Goal: Task Accomplishment & Management: Use online tool/utility

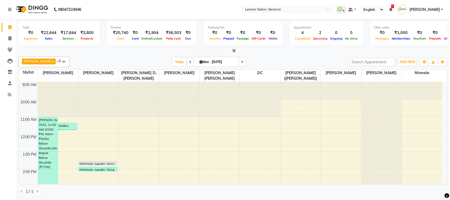
scroll to position [144, 0]
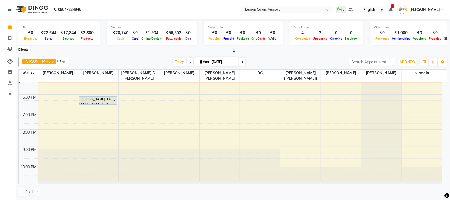
click at [11, 50] on icon at bounding box center [9, 50] width 5 height 4
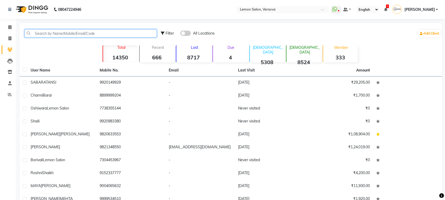
drag, startPoint x: 51, startPoint y: 36, endPoint x: 52, endPoint y: 30, distance: 6.0
click at [51, 36] on input "text" at bounding box center [91, 33] width 132 height 8
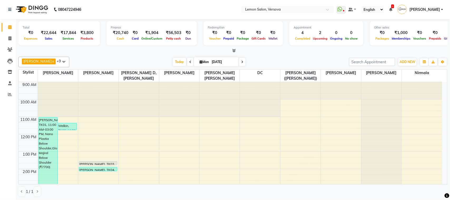
scroll to position [144, 0]
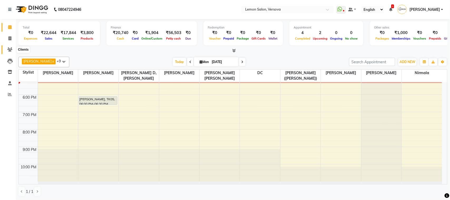
click at [12, 51] on icon at bounding box center [9, 50] width 5 height 4
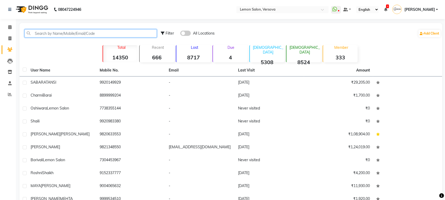
click at [47, 30] on input "text" at bounding box center [91, 33] width 132 height 8
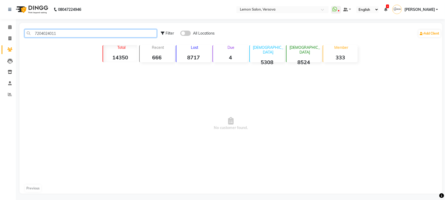
type input "7204024011"
click at [186, 31] on span at bounding box center [186, 33] width 11 height 5
click at [181, 34] on input "checkbox" at bounding box center [181, 34] width 0 height 0
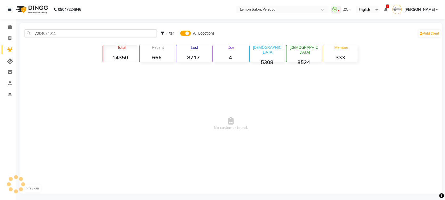
click at [63, 22] on div "08047224946 Select Location × Lemon Salon, Versova WhatsApp Status ✕ Status: Di…" at bounding box center [222, 101] width 445 height 202
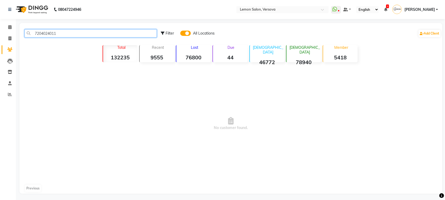
click at [64, 34] on input "7204024011" at bounding box center [91, 33] width 132 height 8
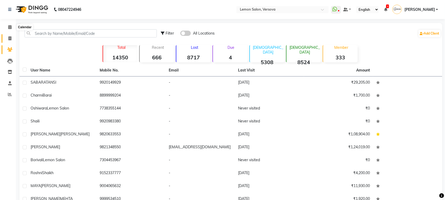
click at [8, 37] on icon at bounding box center [9, 38] width 3 height 4
select select "service"
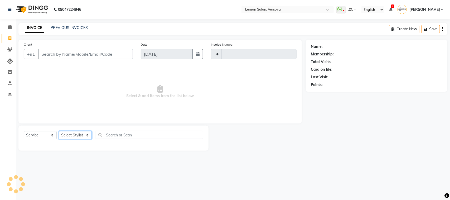
click at [77, 134] on select "Select Stylist" at bounding box center [75, 135] width 33 height 8
click at [77, 131] on select "Select Stylist" at bounding box center [75, 135] width 33 height 8
click at [59, 131] on select "Select Stylist" at bounding box center [75, 135] width 33 height 8
click at [77, 139] on select "Select Stylist" at bounding box center [75, 135] width 33 height 8
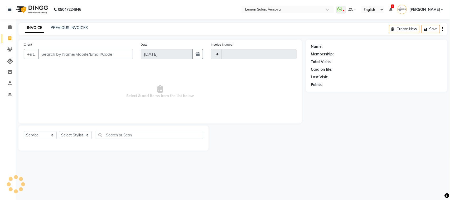
click at [78, 128] on div "Select Service Product Membership Package Voucher Prepaid Gift Card Select Styl…" at bounding box center [113, 138] width 190 height 25
click at [87, 140] on div "Select Service Product Membership Package Voucher Prepaid Gift Card Select Styl…" at bounding box center [114, 137] width 180 height 12
drag, startPoint x: 86, startPoint y: 129, endPoint x: 84, endPoint y: 135, distance: 7.0
click at [86, 129] on div "Select Service Product Membership Package Voucher Prepaid Gift Card Select Styl…" at bounding box center [113, 138] width 190 height 25
click at [84, 135] on select "Select Stylist" at bounding box center [75, 135] width 33 height 8
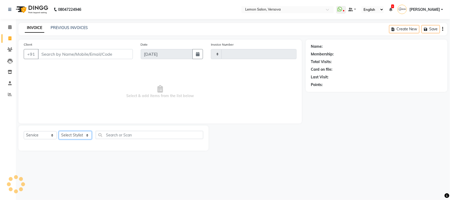
click at [83, 136] on select "Select Stylist" at bounding box center [75, 135] width 33 height 8
click at [84, 137] on select "Select Stylist" at bounding box center [75, 135] width 33 height 8
click at [75, 137] on select "Select Stylist" at bounding box center [75, 135] width 33 height 8
click at [75, 135] on select "Select Stylist" at bounding box center [75, 135] width 33 height 8
type input "2345"
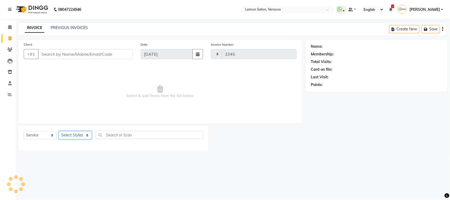
select select "564"
click at [308, 98] on div "Name: Membership: Total Visits: Card on file: Last Visit: Points:" at bounding box center [379, 95] width 146 height 111
click at [77, 136] on select "Select Stylist Alim Shah Asif Salmani DC Gufran Salmani Margaret Marshak D,souz…" at bounding box center [79, 135] width 41 height 8
select select "20640"
click at [59, 131] on select "Select Stylist Alim Shah Asif Salmani DC Gufran Salmani Margaret Marshak D,souz…" at bounding box center [79, 135] width 41 height 8
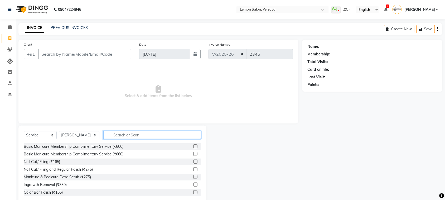
click at [140, 136] on input "text" at bounding box center [152, 135] width 98 height 8
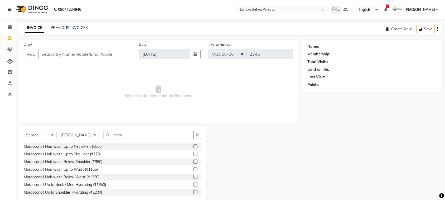
click at [201, 115] on span "Select & add items from the list below" at bounding box center [159, 91] width 270 height 53
click at [172, 127] on div "Select Service Product Membership Package Voucher Prepaid Gift Card Select Styl…" at bounding box center [112, 165] width 188 height 78
click at [161, 130] on div "Select Service Product Membership Package Voucher Prepaid Gift Card Select Styl…" at bounding box center [112, 165] width 188 height 78
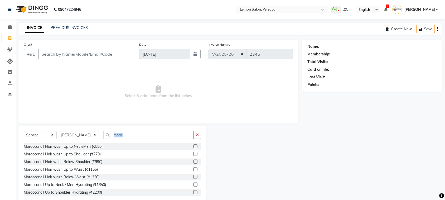
click at [163, 127] on div "Select Service Product Membership Package Voucher Prepaid Gift Card Select Styl…" at bounding box center [112, 165] width 188 height 78
click at [163, 132] on input "moro" at bounding box center [148, 135] width 91 height 8
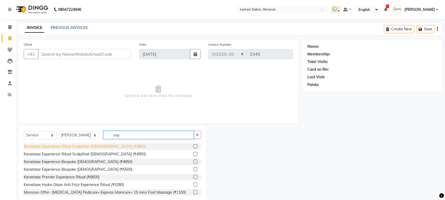
type input "exp"
click at [110, 146] on div "Kerastase Experience Ritual Scalp/Hair Male (₹3850)" at bounding box center [85, 147] width 122 height 6
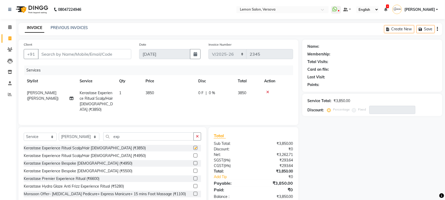
checkbox input "false"
click at [112, 52] on input "Client" at bounding box center [84, 54] width 93 height 10
type input "7"
type input "0"
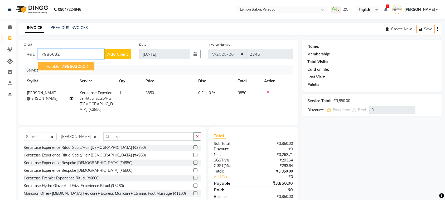
click at [79, 64] on span "7986632" at bounding box center [71, 66] width 18 height 5
type input "7986632502"
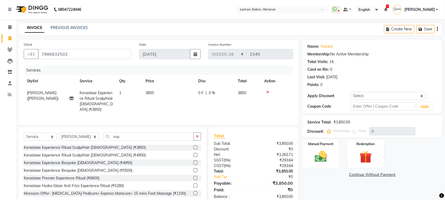
click at [268, 93] on icon at bounding box center [268, 92] width 3 height 4
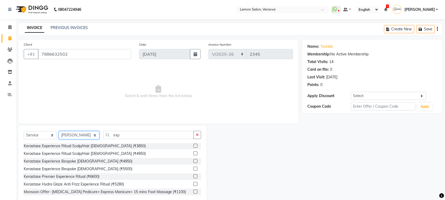
click at [80, 135] on select "Select Stylist Alim Shah Asif Salmani DC Gufran Salmani Margaret Marshak D,souz…" at bounding box center [79, 135] width 41 height 8
select select "7410"
click at [59, 131] on select "Select Stylist Alim Shah Asif Salmani DC Gufran Salmani Margaret Marshak D,souz…" at bounding box center [79, 135] width 41 height 8
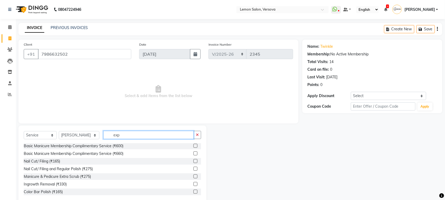
click at [107, 136] on input "exp" at bounding box center [148, 135] width 91 height 8
click at [109, 132] on input "exp" at bounding box center [148, 135] width 91 height 8
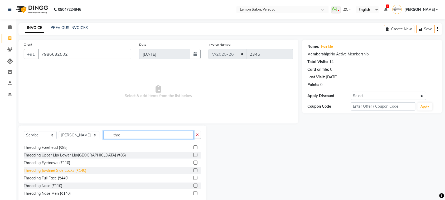
scroll to position [39, 0]
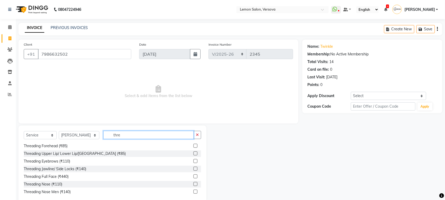
type input "thre"
click at [72, 164] on div "Threading Eyebrows (₹110)" at bounding box center [113, 161] width 178 height 7
click at [67, 162] on div "Threading Eyebrows (₹110)" at bounding box center [47, 162] width 46 height 6
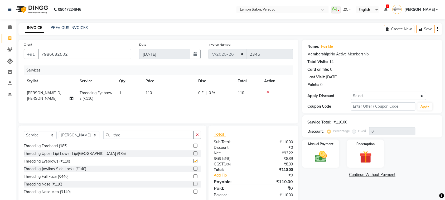
checkbox input "false"
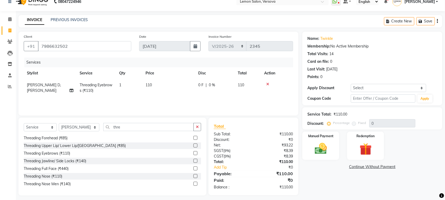
scroll to position [11, 0]
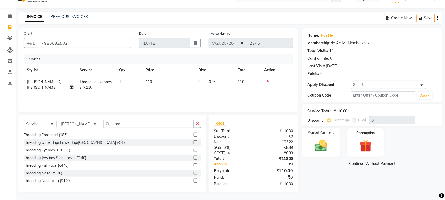
click at [322, 141] on img at bounding box center [321, 145] width 21 height 15
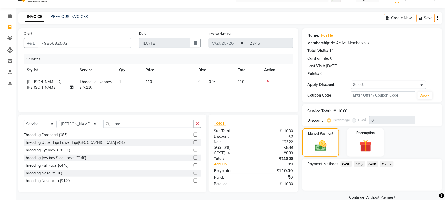
scroll to position [20, 0]
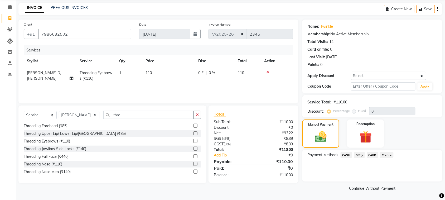
click at [362, 152] on div "Payment Methods CASH GPay CARD Cheque" at bounding box center [373, 166] width 140 height 32
click at [358, 157] on span "GPay" at bounding box center [359, 155] width 11 height 6
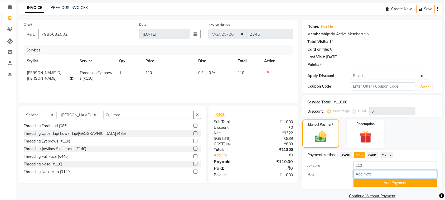
drag, startPoint x: 362, startPoint y: 172, endPoint x: 362, endPoint y: 176, distance: 4.0
click at [362, 175] on input "Note:" at bounding box center [396, 174] width 84 height 8
click at [362, 180] on button "Add Payment" at bounding box center [396, 183] width 84 height 8
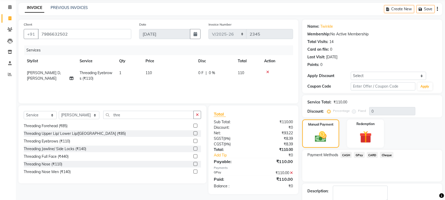
scroll to position [50, 0]
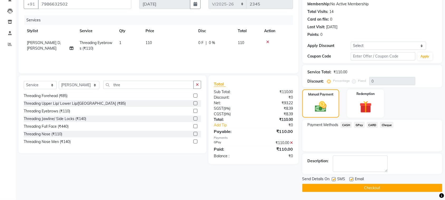
click at [335, 190] on button "Checkout" at bounding box center [373, 188] width 140 height 8
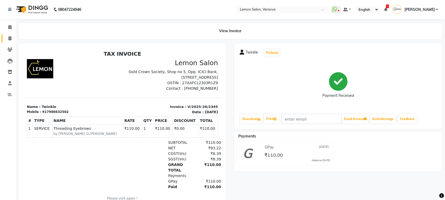
click at [8, 42] on link "Invoice" at bounding box center [8, 38] width 13 height 9
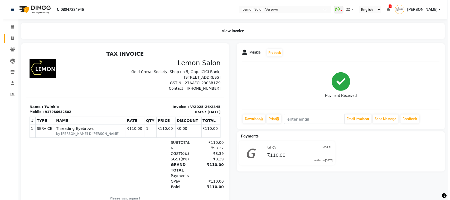
select select "service"
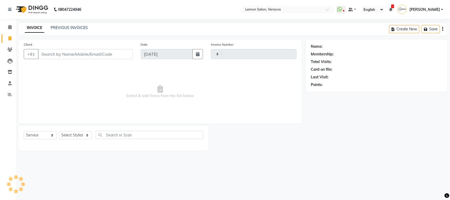
type input "2346"
select select "564"
type input "7204024011"
click at [121, 54] on span "Add Client" at bounding box center [119, 53] width 21 height 5
select select "22"
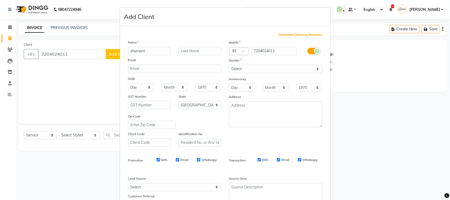
type input "shumant"
click at [263, 70] on select "Select Male Female Other Prefer Not To Say" at bounding box center [275, 69] width 93 height 8
select select "male"
click at [229, 65] on select "Select Male Female Other Prefer Not To Say" at bounding box center [275, 69] width 93 height 8
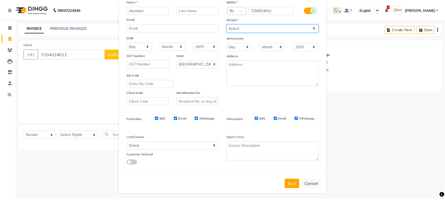
scroll to position [41, 0]
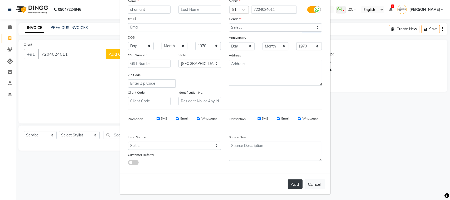
click at [288, 179] on button "Add" at bounding box center [295, 184] width 15 height 10
select select
select select "null"
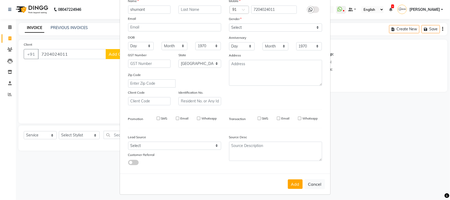
select select
checkbox input "false"
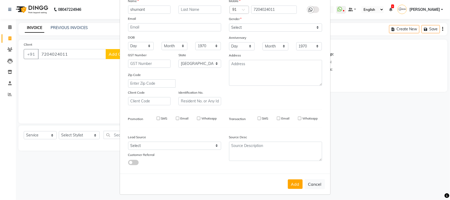
checkbox input "false"
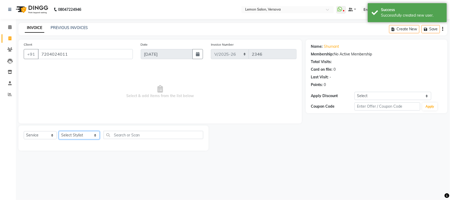
click at [89, 135] on select "Select Stylist Alim Shah Asif Salmani DC Gufran Salmani Margaret Marshak D,souz…" at bounding box center [79, 135] width 41 height 8
select select "7474"
click at [59, 131] on select "Select Stylist Alim Shah Asif Salmani DC Gufran Salmani Margaret Marshak D,souz…" at bounding box center [79, 135] width 41 height 8
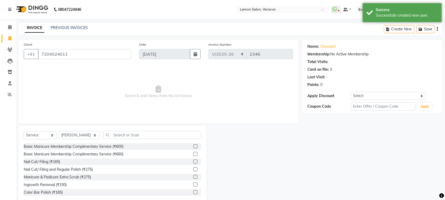
click at [131, 130] on div "Select Service Product Membership Package Voucher Prepaid Gift Card Select Styl…" at bounding box center [112, 165] width 188 height 78
click at [132, 130] on div "Select Service Product Membership Package Voucher Prepaid Gift Card Select Styl…" at bounding box center [112, 165] width 188 height 78
click at [131, 137] on input "text" at bounding box center [152, 135] width 98 height 8
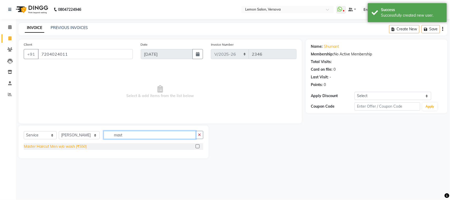
type input "mast"
click at [77, 146] on div "Master Haircut Men w/o wash (₹550)" at bounding box center [55, 147] width 63 height 6
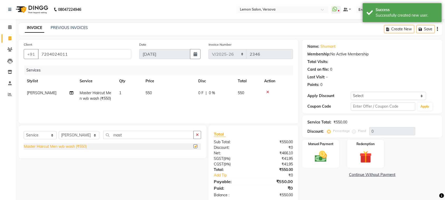
checkbox input "false"
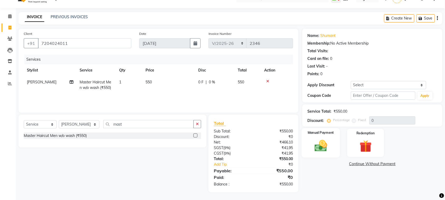
click at [320, 143] on img at bounding box center [321, 146] width 21 height 15
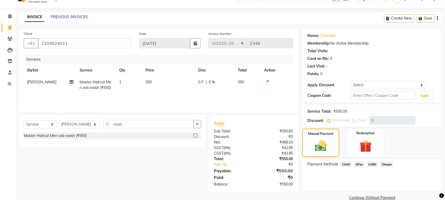
click at [358, 166] on span "GPay" at bounding box center [359, 164] width 11 height 6
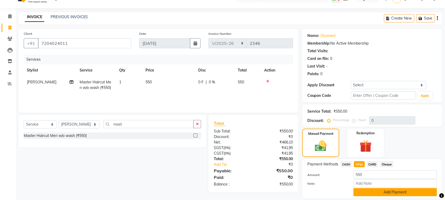
scroll to position [28, 0]
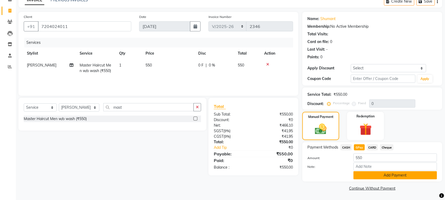
click at [378, 174] on button "Add Payment" at bounding box center [396, 175] width 84 height 8
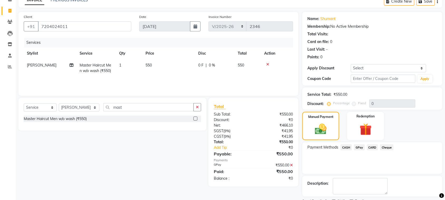
scroll to position [50, 0]
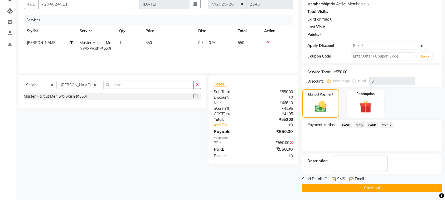
click at [363, 186] on button "Checkout" at bounding box center [373, 188] width 140 height 8
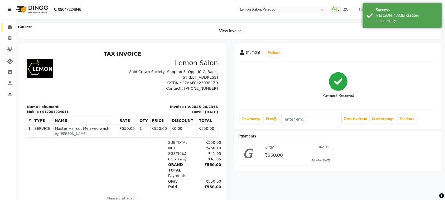
click at [7, 23] on link "Calendar" at bounding box center [8, 27] width 13 height 9
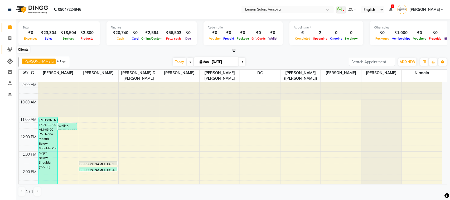
click at [13, 47] on span at bounding box center [9, 50] width 9 height 6
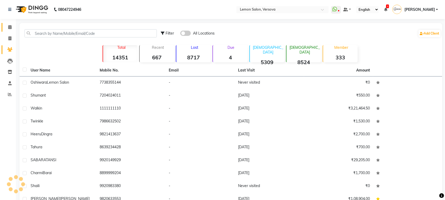
click at [7, 29] on span at bounding box center [9, 27] width 9 height 6
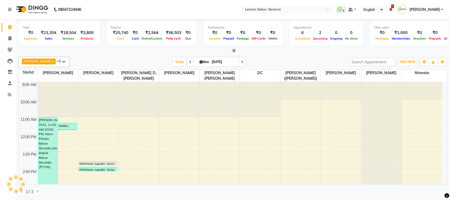
click at [48, 32] on div "₹23,304" at bounding box center [49, 33] width 20 height 6
copy div "23,304"
click at [117, 34] on div "₹20,740" at bounding box center [121, 33] width 20 height 6
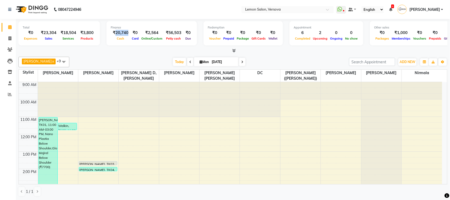
copy div "20,740"
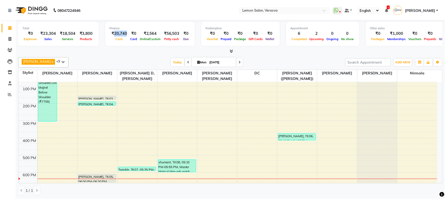
scroll to position [66, 0]
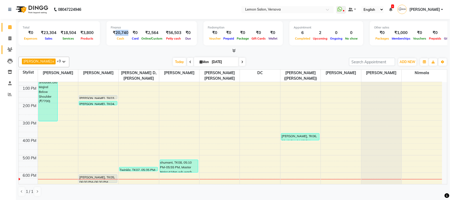
click at [4, 53] on link "Clients" at bounding box center [8, 49] width 13 height 9
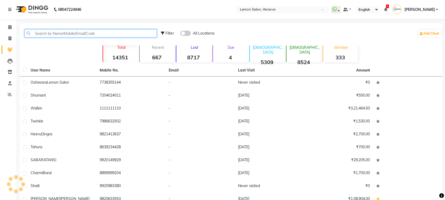
click at [33, 36] on input "text" at bounding box center [91, 33] width 132 height 8
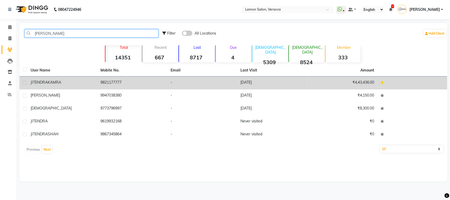
type input "jiten"
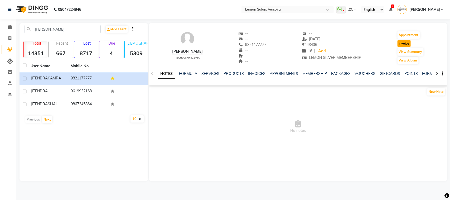
click at [406, 41] on button "Invoice" at bounding box center [404, 43] width 13 height 7
select select "service"
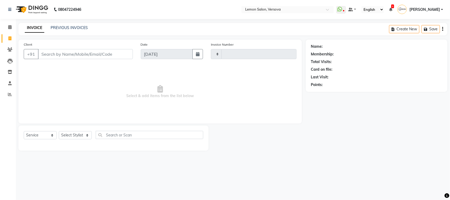
type input "2347"
select select "564"
drag, startPoint x: 78, startPoint y: 138, endPoint x: 82, endPoint y: 136, distance: 4.5
click at [78, 138] on select "Select Stylist" at bounding box center [75, 135] width 33 height 8
click at [81, 134] on select "Select Stylist" at bounding box center [75, 135] width 33 height 8
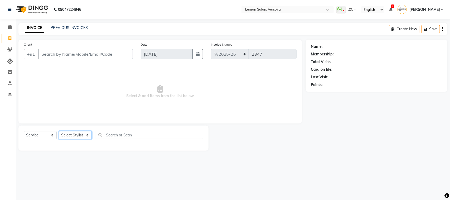
click at [88, 135] on select "Select Stylist" at bounding box center [75, 135] width 33 height 8
type input "9821177777"
select select "7405"
click at [59, 131] on select "Select Stylist Alim Shah Asif Salmani DC Gufran Salmani Margaret Marshak D,souz…" at bounding box center [79, 135] width 41 height 8
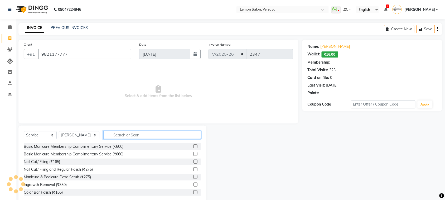
select select "1: Object"
drag, startPoint x: 111, startPoint y: 132, endPoint x: 116, endPoint y: 114, distance: 18.8
click at [112, 132] on input "text" at bounding box center [152, 135] width 98 height 8
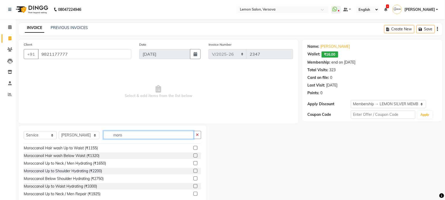
scroll to position [33, 0]
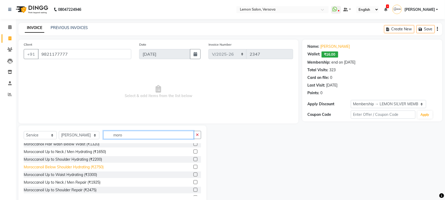
type input "moro"
click at [96, 164] on div "Moroccanoil Below Shoulder Hydrating (₹2750)" at bounding box center [64, 167] width 80 height 6
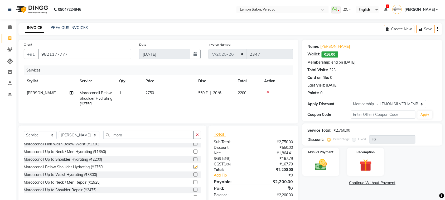
checkbox input "false"
click at [123, 134] on input "moro" at bounding box center [148, 135] width 91 height 8
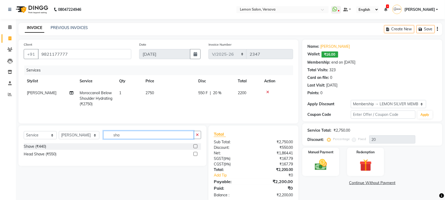
scroll to position [0, 0]
type input "sha"
click at [46, 148] on div "Shave (₹440)" at bounding box center [35, 147] width 22 height 6
checkbox input "false"
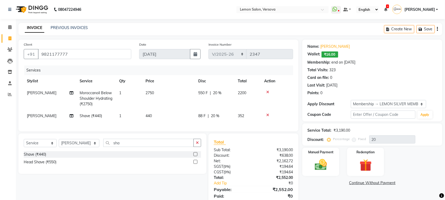
scroll to position [24, 0]
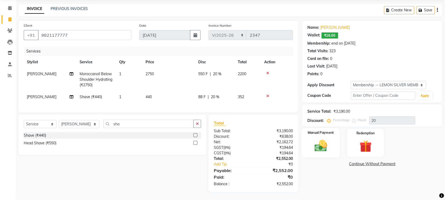
click at [335, 141] on div "Manual Payment" at bounding box center [321, 143] width 39 height 30
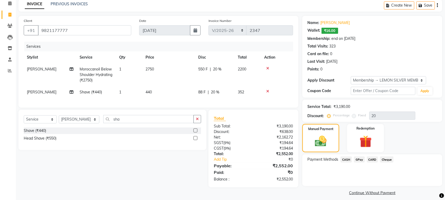
click at [375, 159] on span "CARD" at bounding box center [372, 159] width 11 height 6
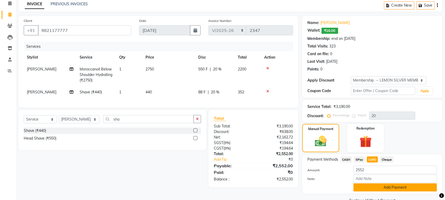
scroll to position [36, 0]
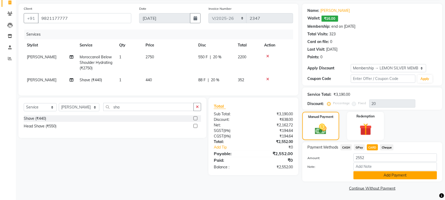
click at [401, 177] on button "Add Payment" at bounding box center [396, 175] width 84 height 8
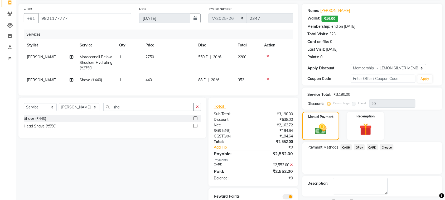
scroll to position [61, 0]
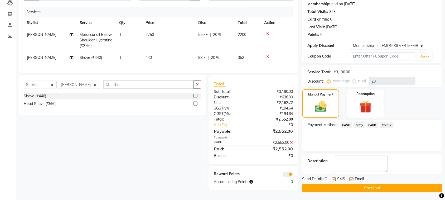
click at [333, 177] on label at bounding box center [334, 179] width 4 height 4
click at [333, 178] on input "checkbox" at bounding box center [333, 179] width 3 height 3
checkbox input "false"
click at [352, 177] on label at bounding box center [352, 179] width 4 height 4
click at [352, 178] on input "checkbox" at bounding box center [351, 179] width 3 height 3
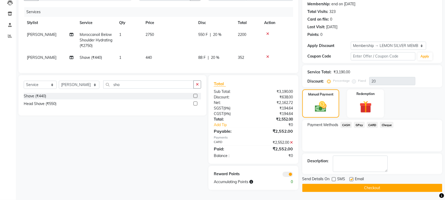
checkbox input "false"
click at [353, 186] on button "Checkout" at bounding box center [373, 188] width 140 height 8
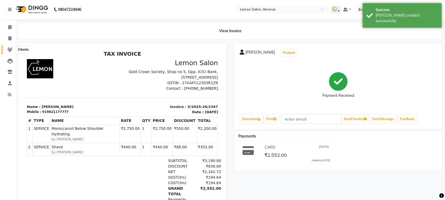
click at [11, 51] on icon at bounding box center [9, 50] width 5 height 4
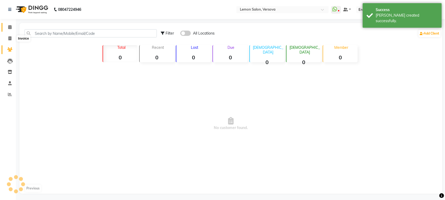
click at [8, 27] on icon at bounding box center [9, 27] width 3 height 4
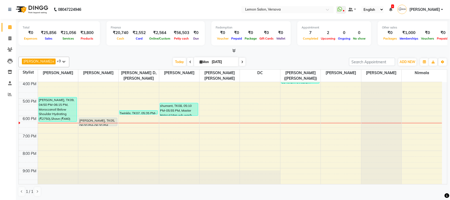
scroll to position [144, 0]
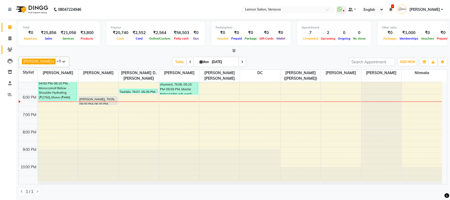
click at [9, 53] on link "Clients" at bounding box center [8, 49] width 13 height 9
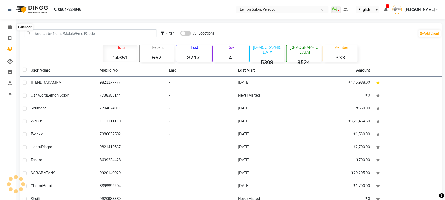
click at [12, 27] on span at bounding box center [9, 27] width 9 height 6
